Goal: Find specific page/section: Find specific page/section

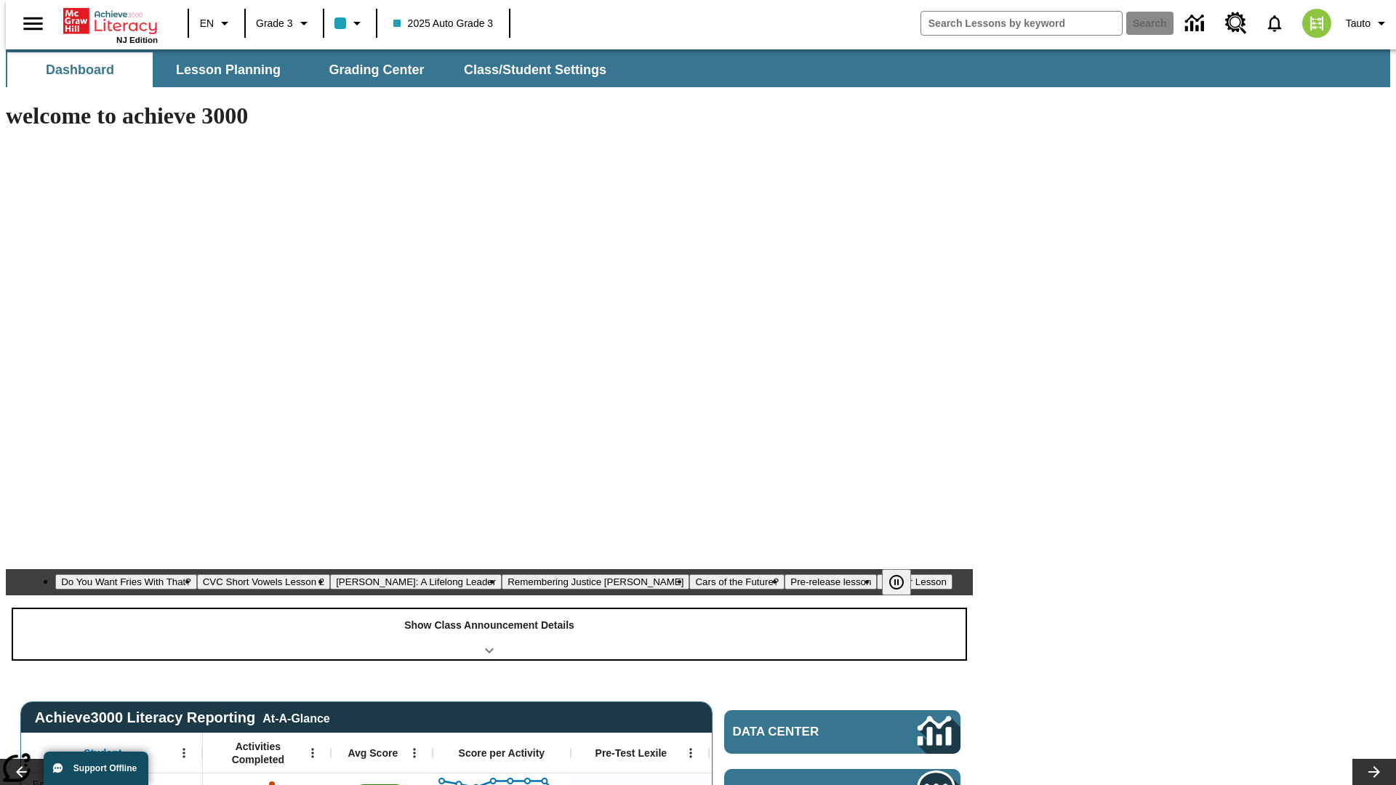
click at [489, 609] on div "Show Class Announcement Details" at bounding box center [489, 634] width 952 height 50
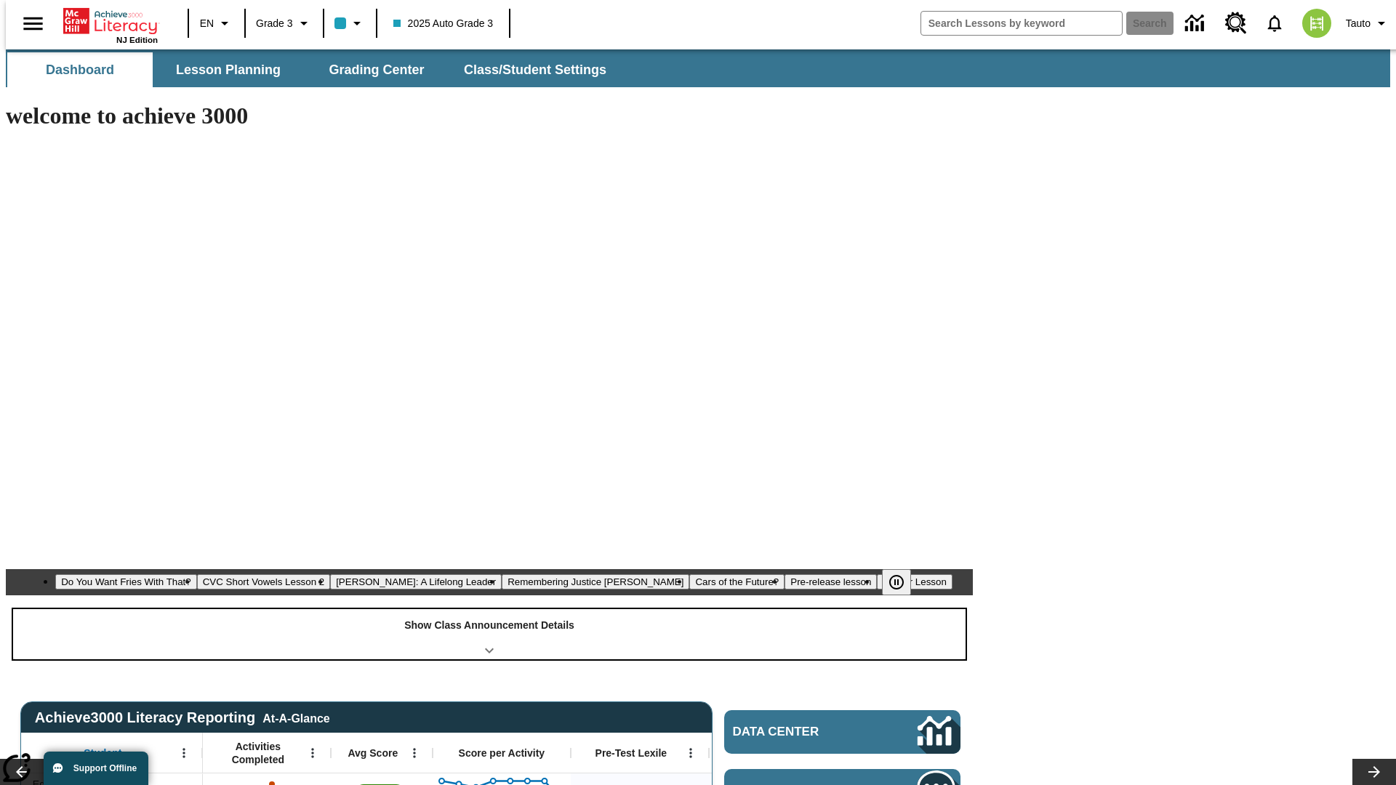
click at [489, 609] on div "Show Class Announcement Details" at bounding box center [489, 634] width 952 height 50
